Goal: Task Accomplishment & Management: Use online tool/utility

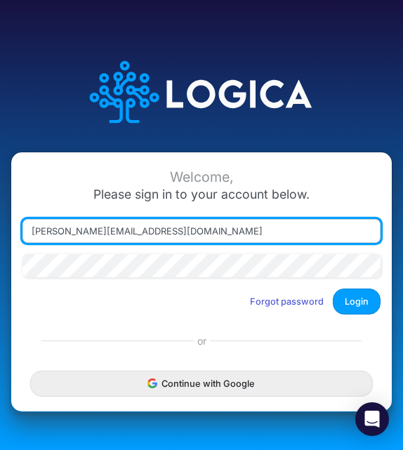
type input "antoinette@neuru.app"
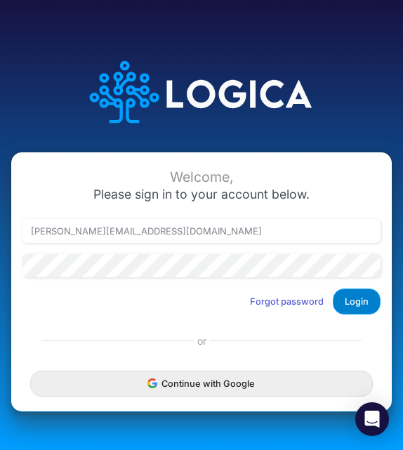
click at [359, 308] on button "Login" at bounding box center [357, 301] width 48 height 26
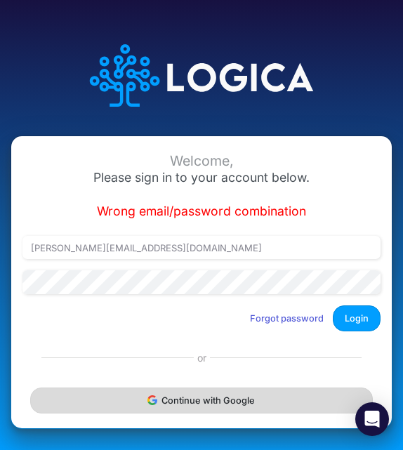
click at [175, 409] on button "Continue with Google" at bounding box center [201, 400] width 342 height 26
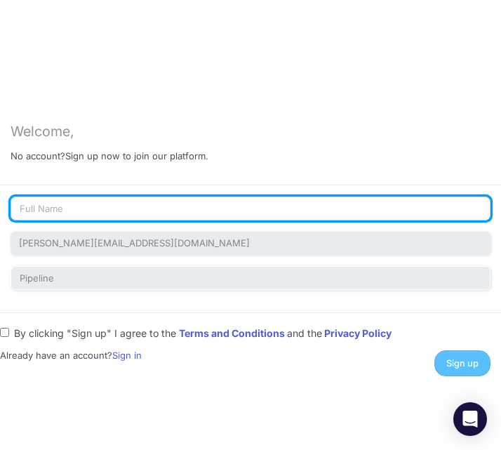
click at [140, 206] on input "text" at bounding box center [251, 209] width 480 height 24
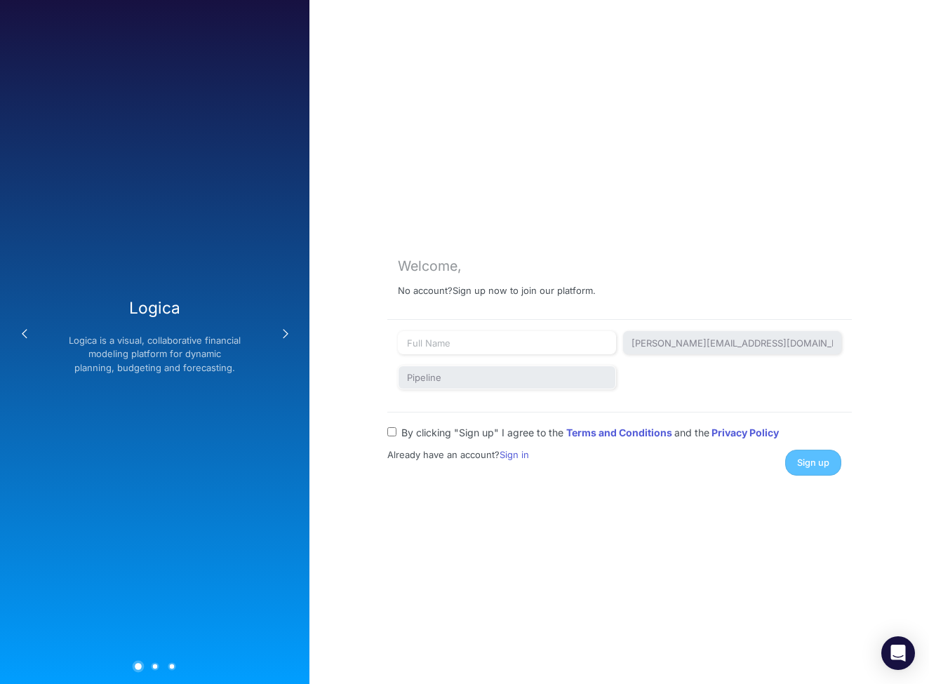
drag, startPoint x: 232, startPoint y: 9, endPoint x: 259, endPoint y: -13, distance: 34.9
click at [259, 0] on html "Previous Logica Logica is a visual, collaborative financial modeling platform f…" at bounding box center [464, 342] width 929 height 684
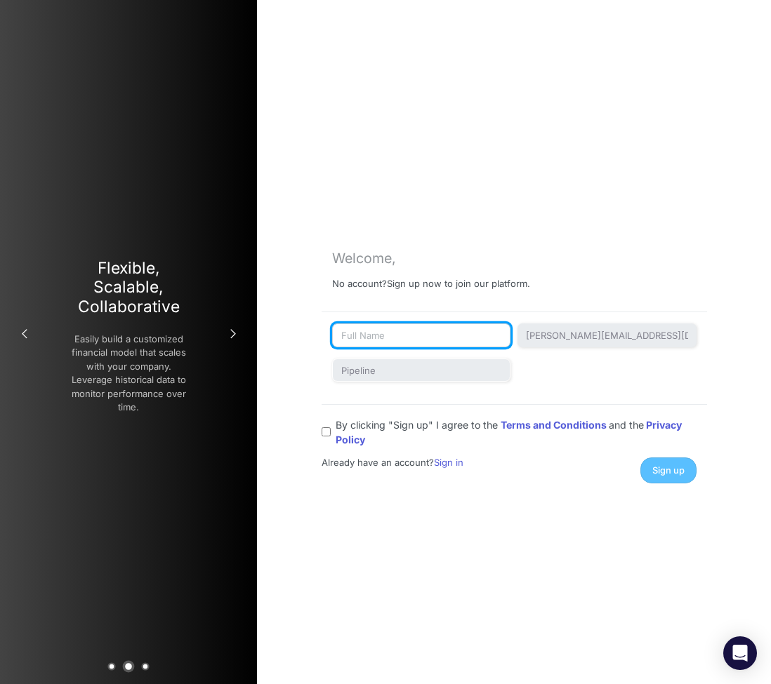
click at [441, 340] on input "text" at bounding box center [421, 336] width 179 height 24
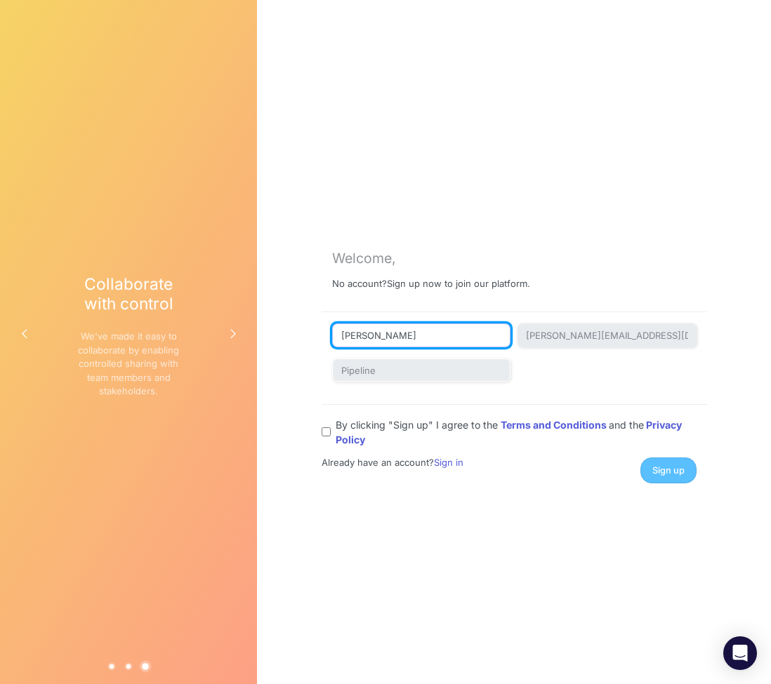
type input "Antoinette Redmond"
click at [323, 436] on div "By clicking "Sign up" I agree to the Terms and Conditions and the Privacy Policy" at bounding box center [513, 431] width 385 height 31
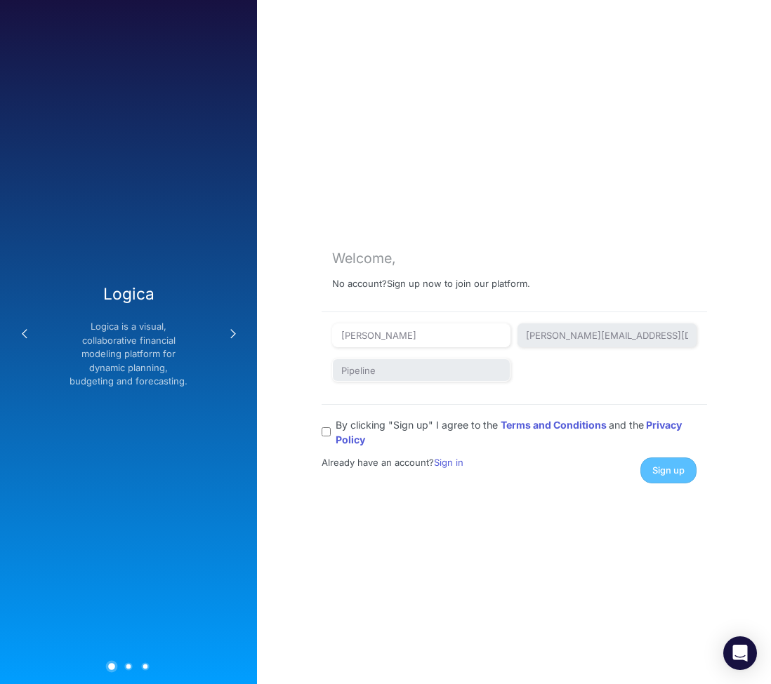
click at [326, 431] on input "By clicking "Sign up" I agree to the Terms and Conditions and the Privacy Policy" at bounding box center [325, 431] width 9 height 9
checkbox input "true"
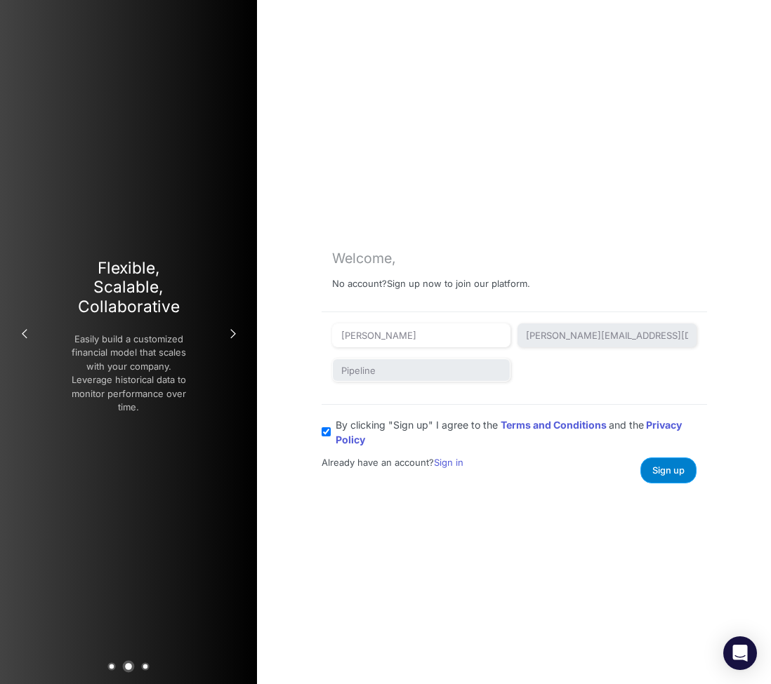
click at [500, 449] on span "Sign up" at bounding box center [668, 470] width 32 height 11
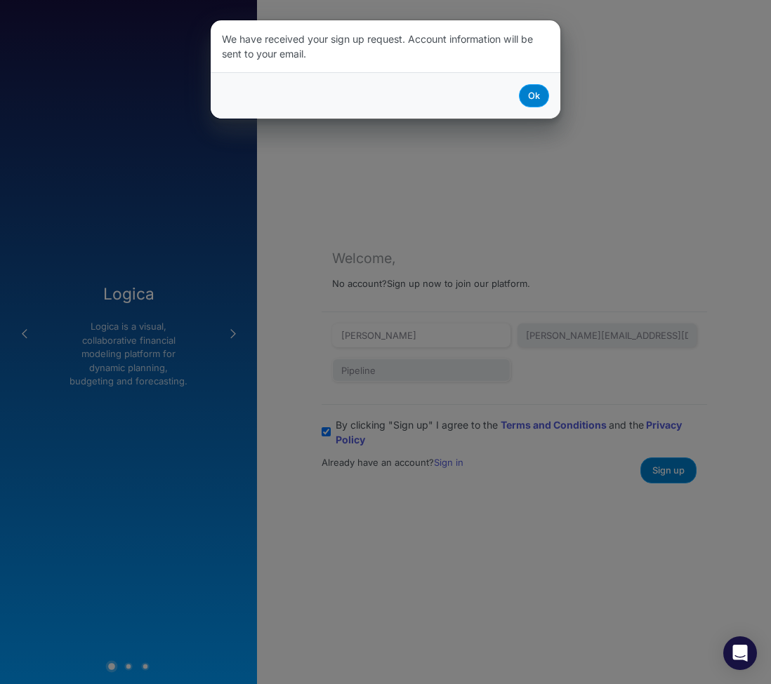
click at [500, 100] on button "Ok" at bounding box center [534, 95] width 30 height 23
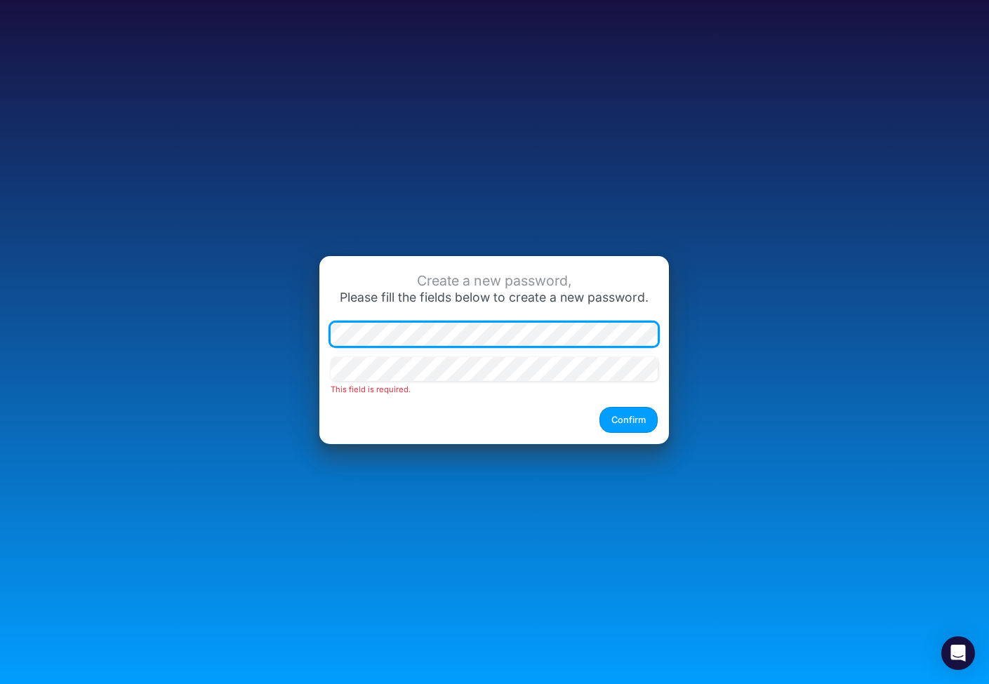
click at [284, 336] on div "Create a new password, Please fill the fields below to create a new password. T…" at bounding box center [494, 342] width 659 height 245
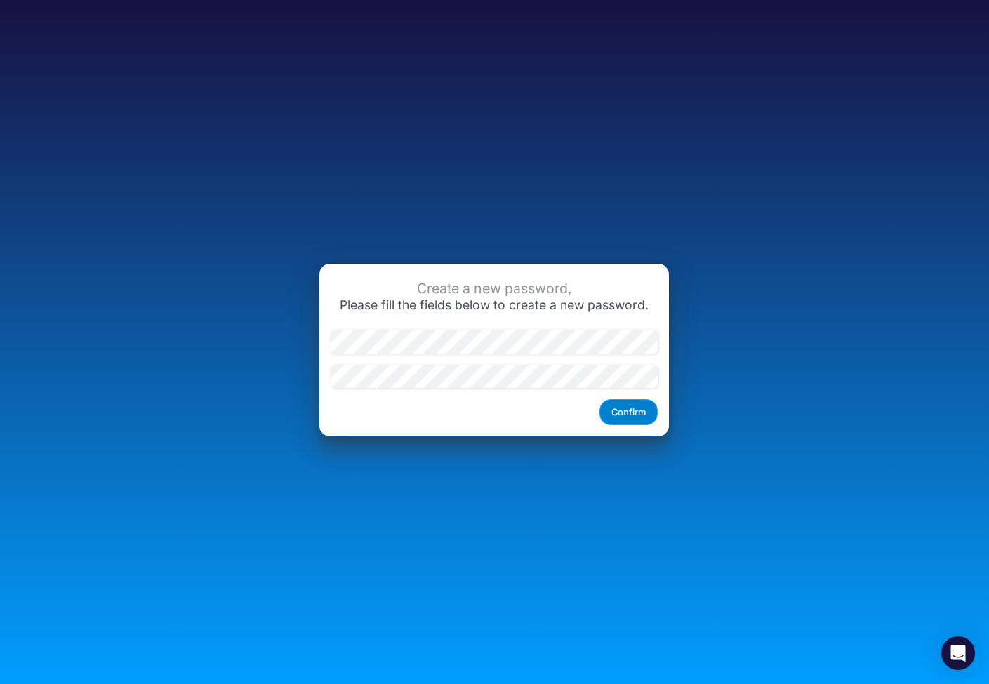
click at [653, 413] on button "Confirm" at bounding box center [628, 412] width 58 height 26
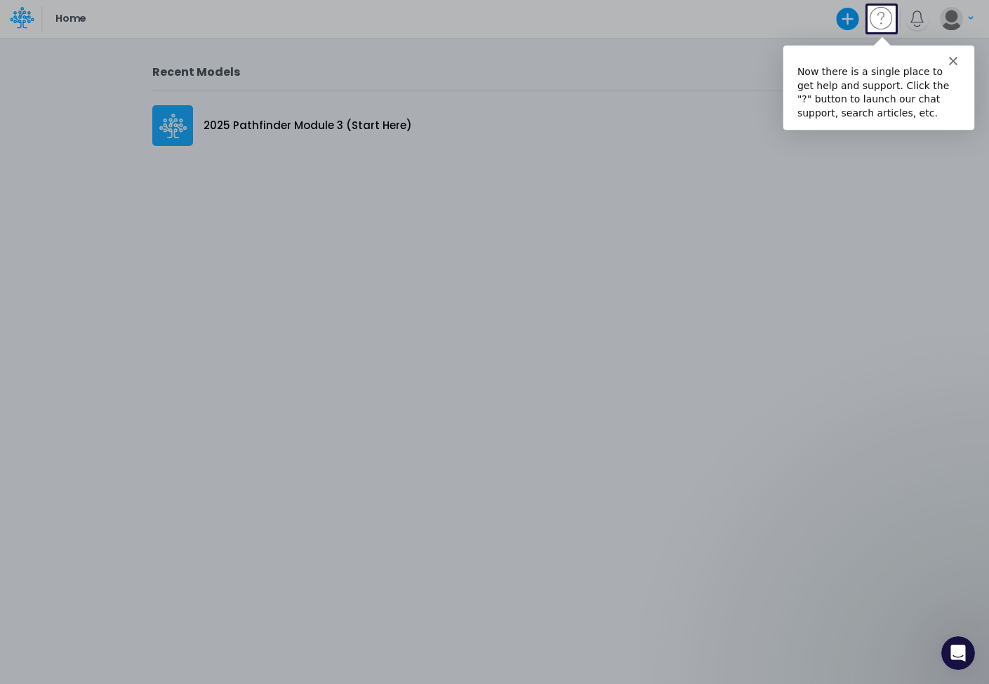
click at [273, 131] on div at bounding box center [494, 358] width 989 height 652
click at [770, 58] on div "Intercom messenger" at bounding box center [878, 55] width 191 height 20
click at [770, 60] on polygon "Close" at bounding box center [952, 60] width 8 height 8
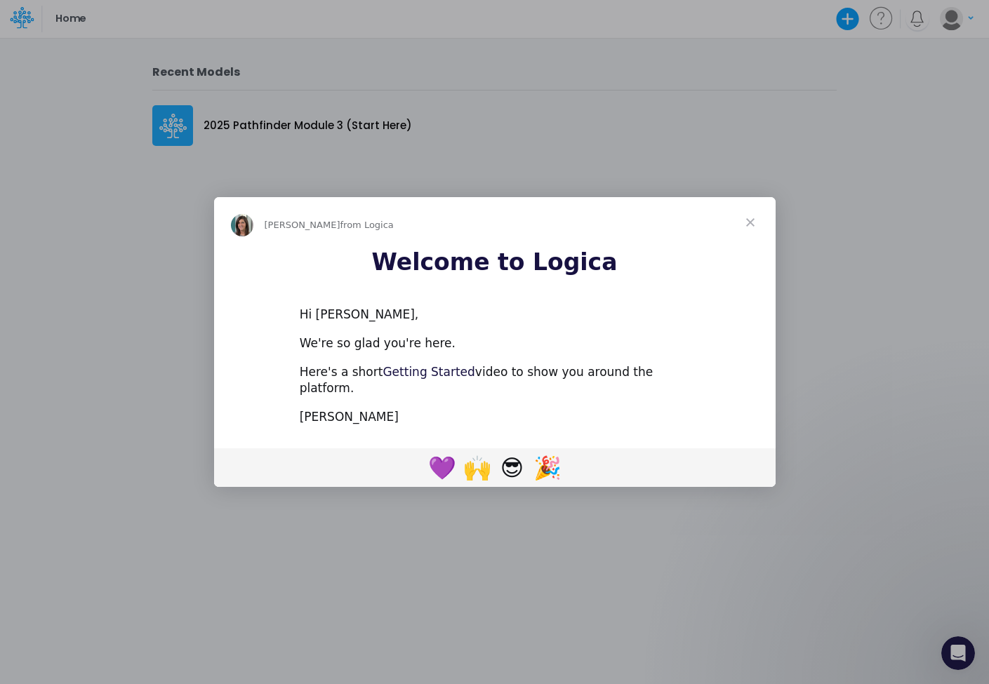
click at [411, 377] on link "Getting Started" at bounding box center [429, 372] width 92 height 14
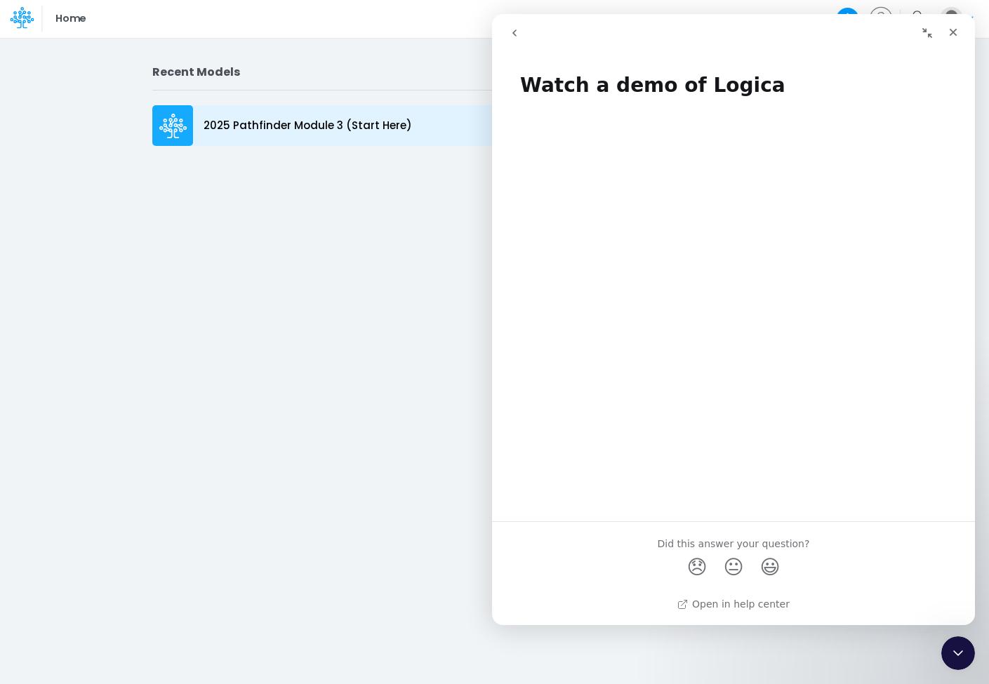
click at [310, 133] on p "2025 Pathfinder Module 3 (Start Here)" at bounding box center [308, 126] width 208 height 16
